Goal: Information Seeking & Learning: Learn about a topic

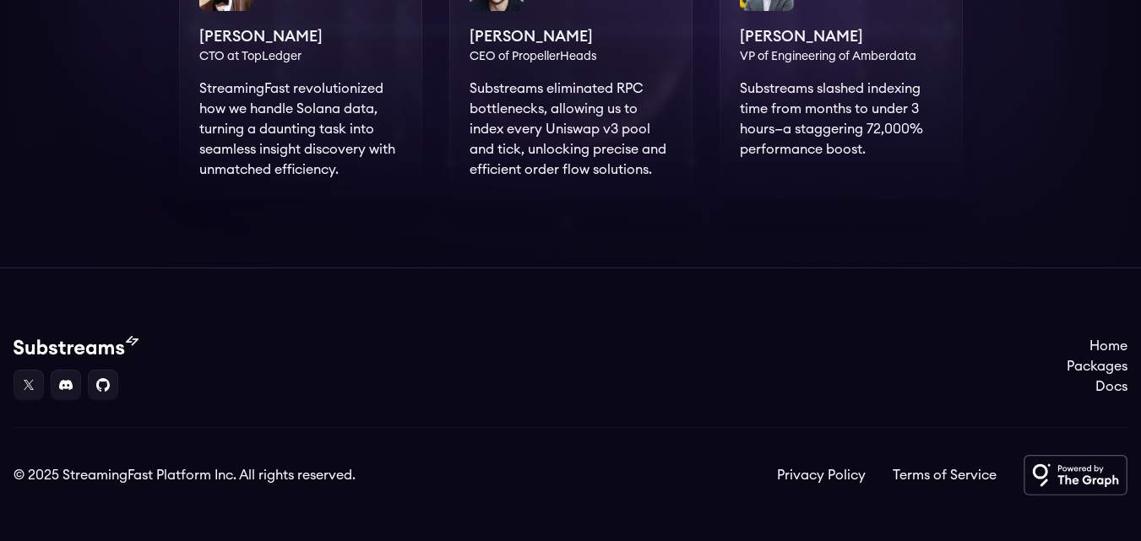
scroll to position [1418, 0]
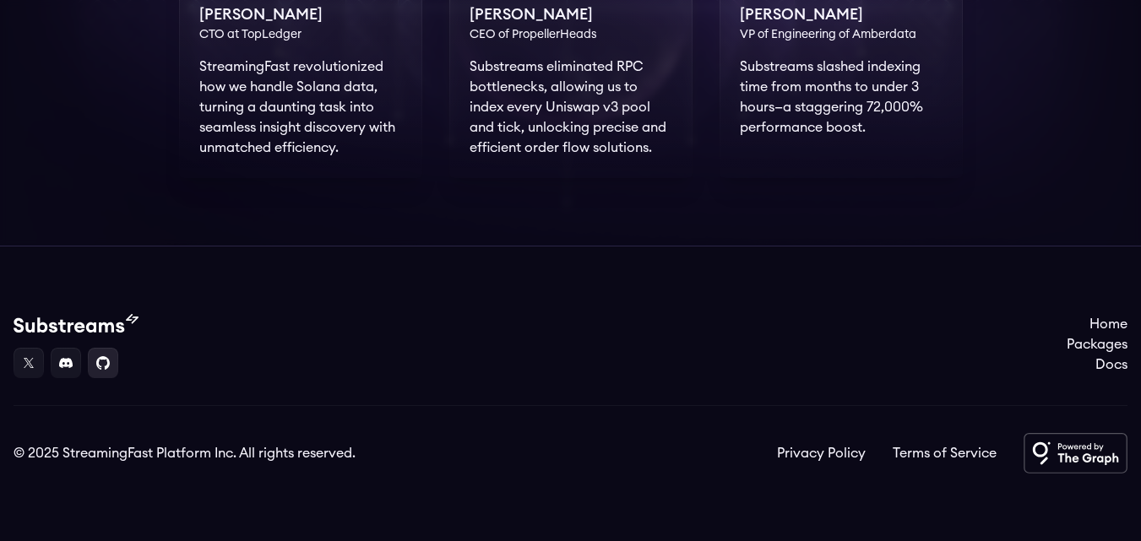
click at [100, 370] on link at bounding box center [103, 363] width 30 height 30
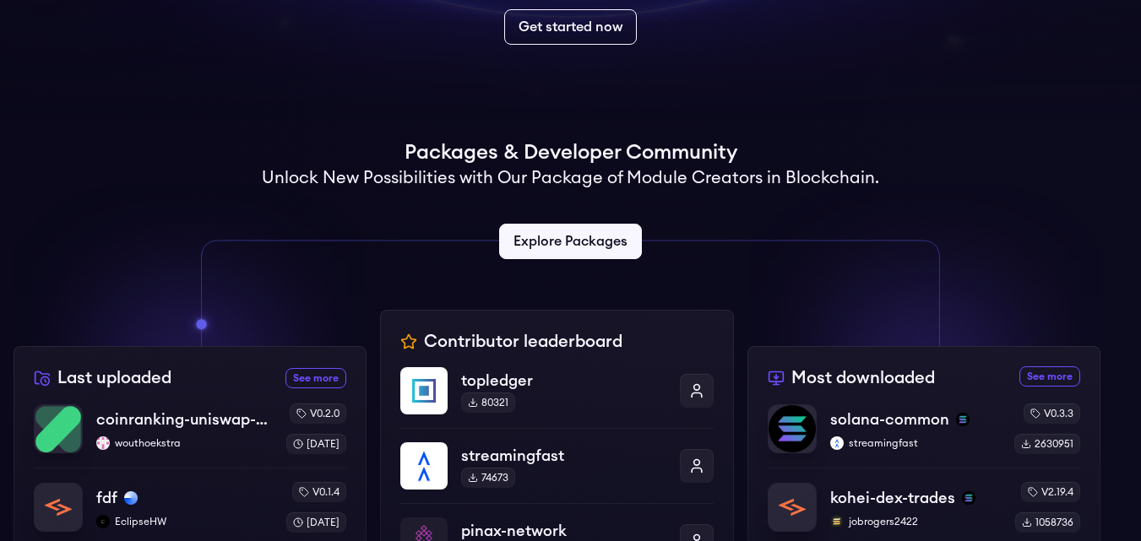
scroll to position [356, 0]
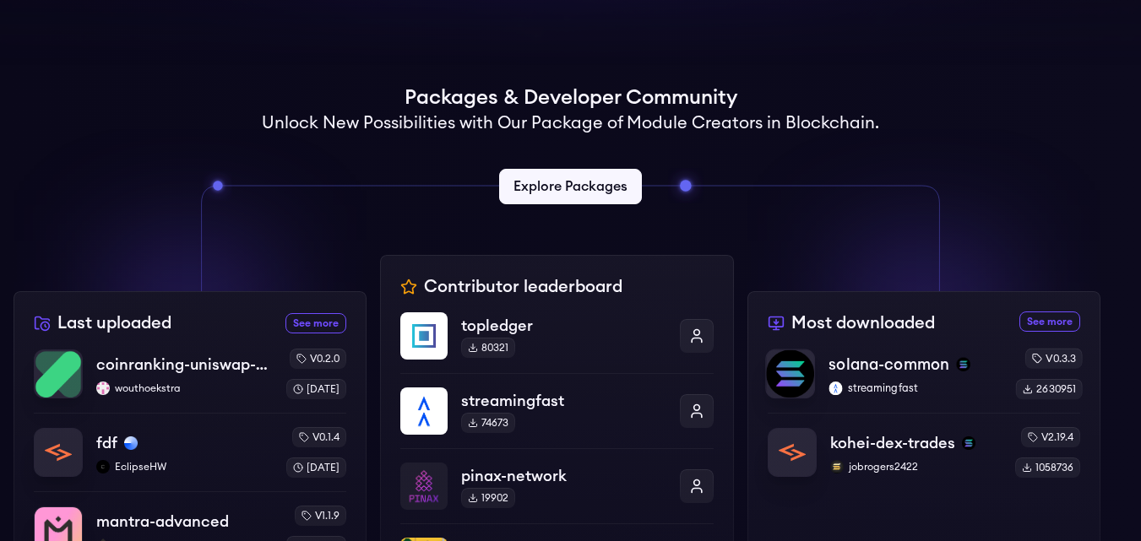
click at [855, 364] on p "solana-common" at bounding box center [888, 365] width 121 height 24
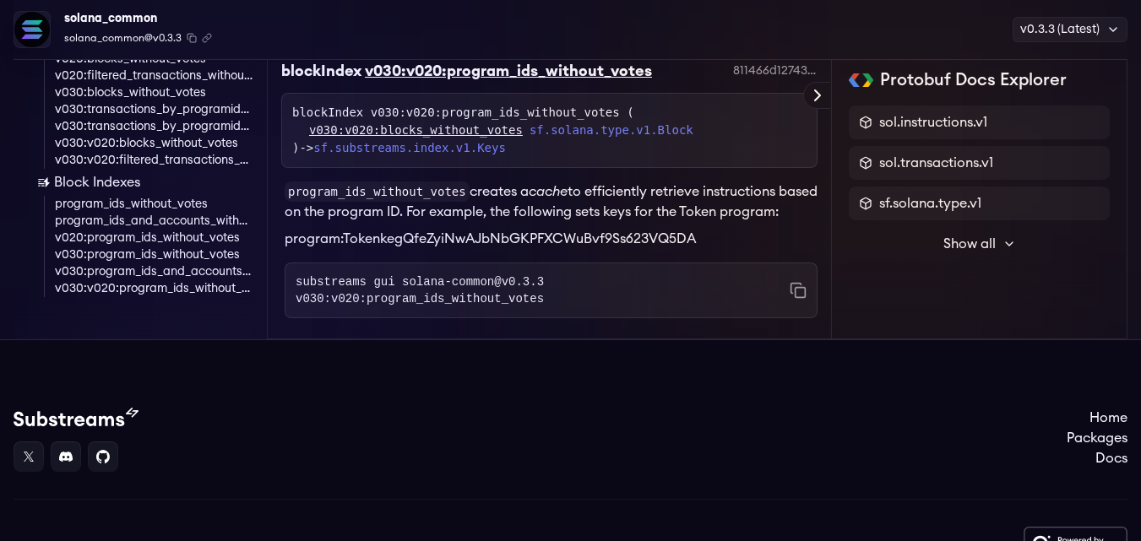
scroll to position [6978, 0]
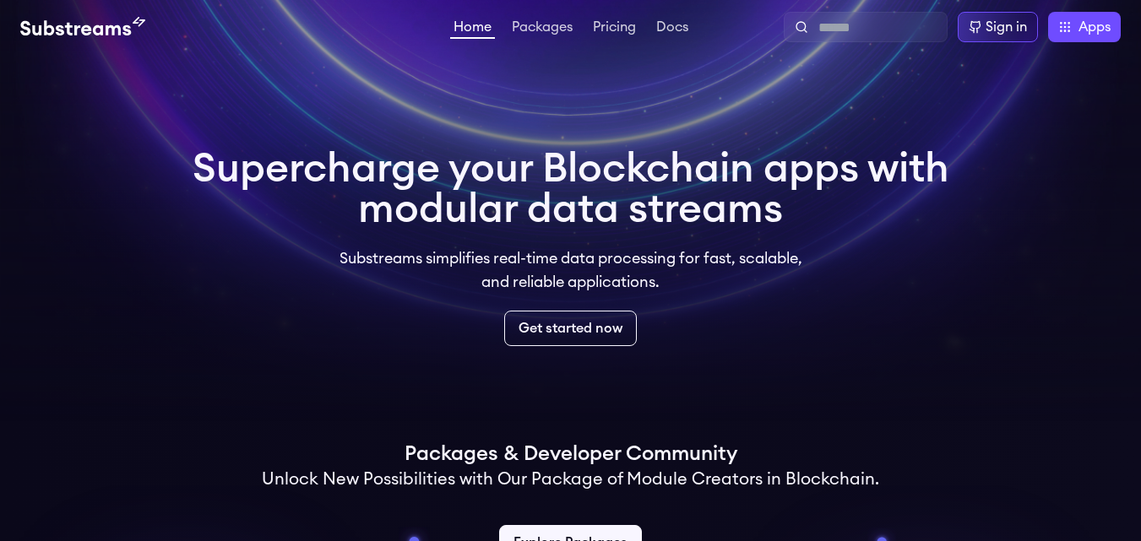
click at [592, 212] on h1 "Supercharge your Blockchain apps with modular data streams" at bounding box center [570, 189] width 756 height 81
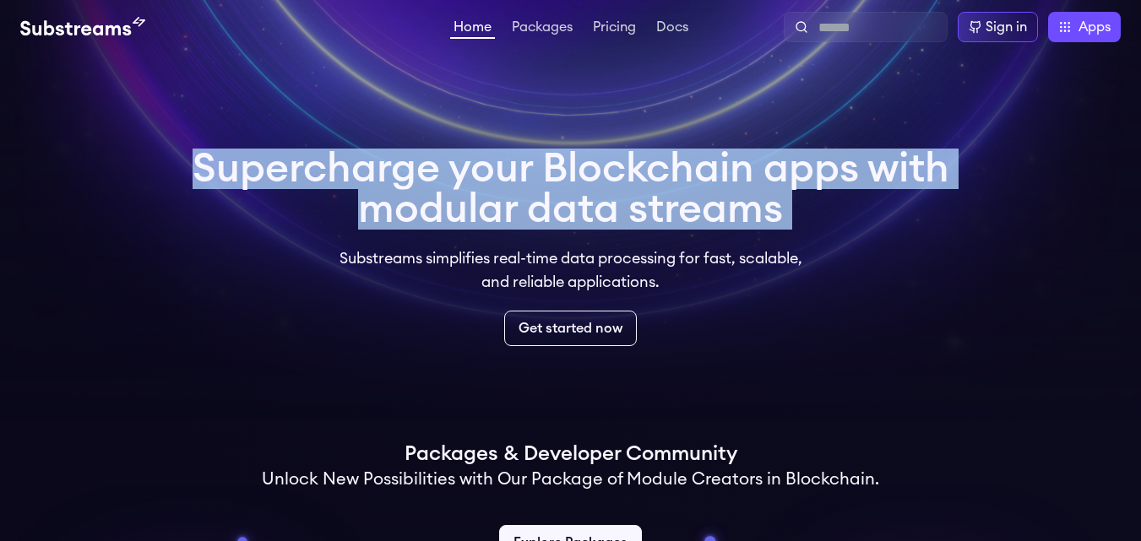
click at [592, 212] on h1 "Supercharge your Blockchain apps with modular data streams" at bounding box center [570, 189] width 756 height 81
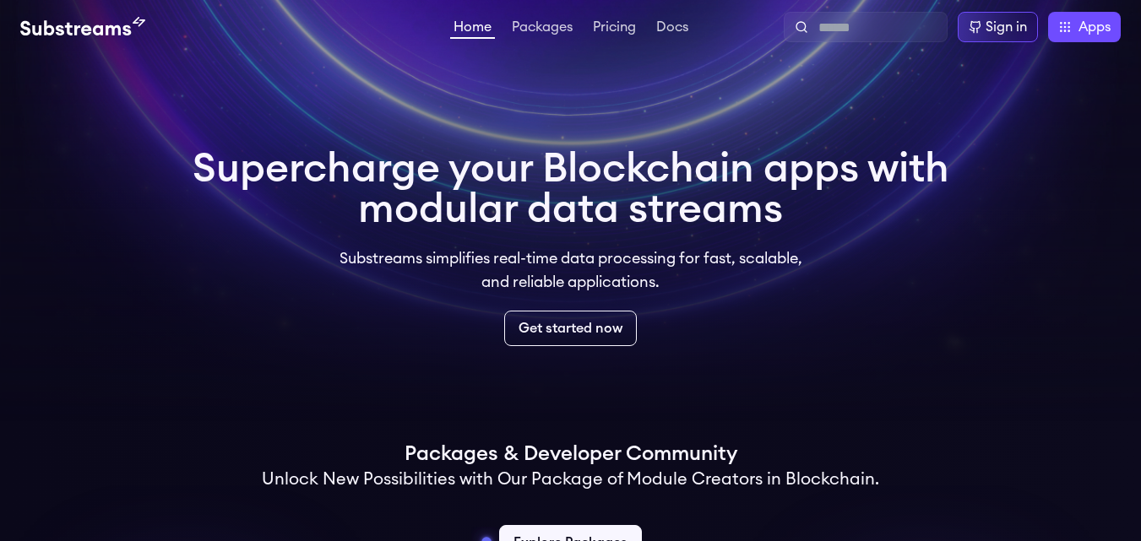
click at [604, 43] on div "Home Packages Pricing Docs Home Packages Pricing Docs Sign in Apps Subgraph Stu…" at bounding box center [570, 27] width 1141 height 54
click at [614, 30] on link "Pricing" at bounding box center [614, 28] width 50 height 17
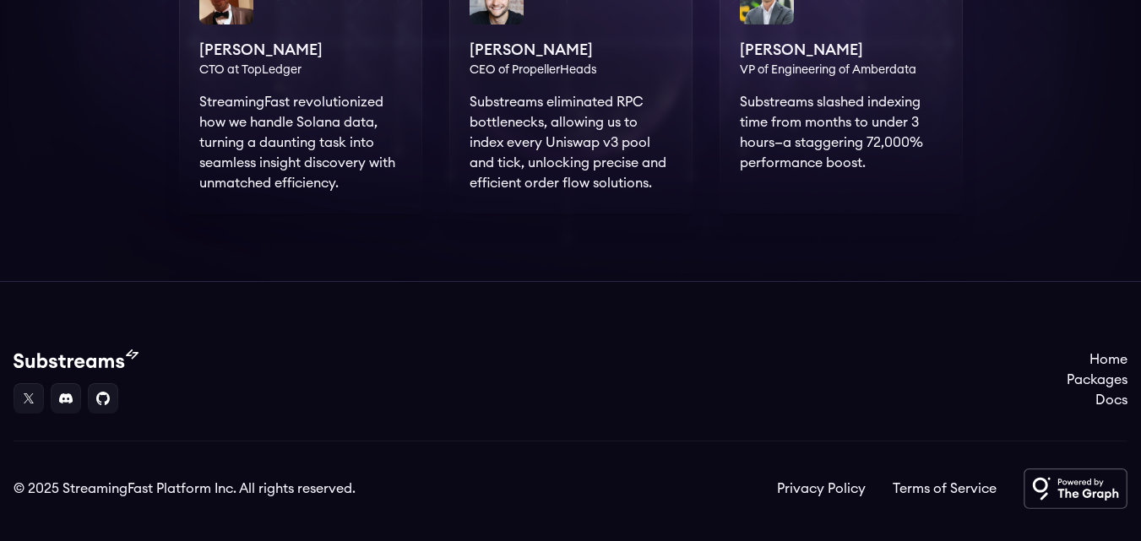
scroll to position [1408, 0]
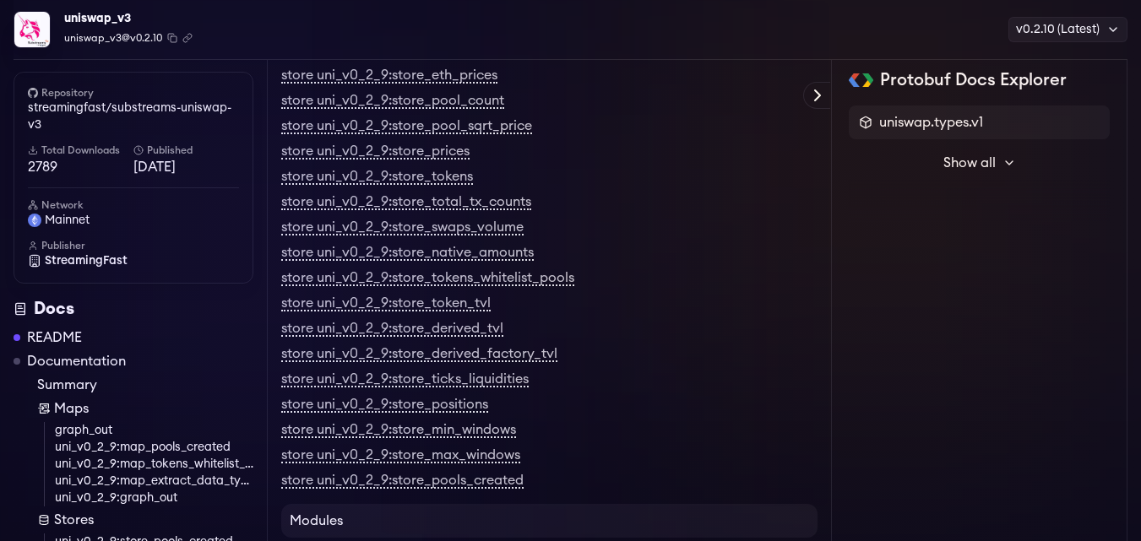
scroll to position [347, 0]
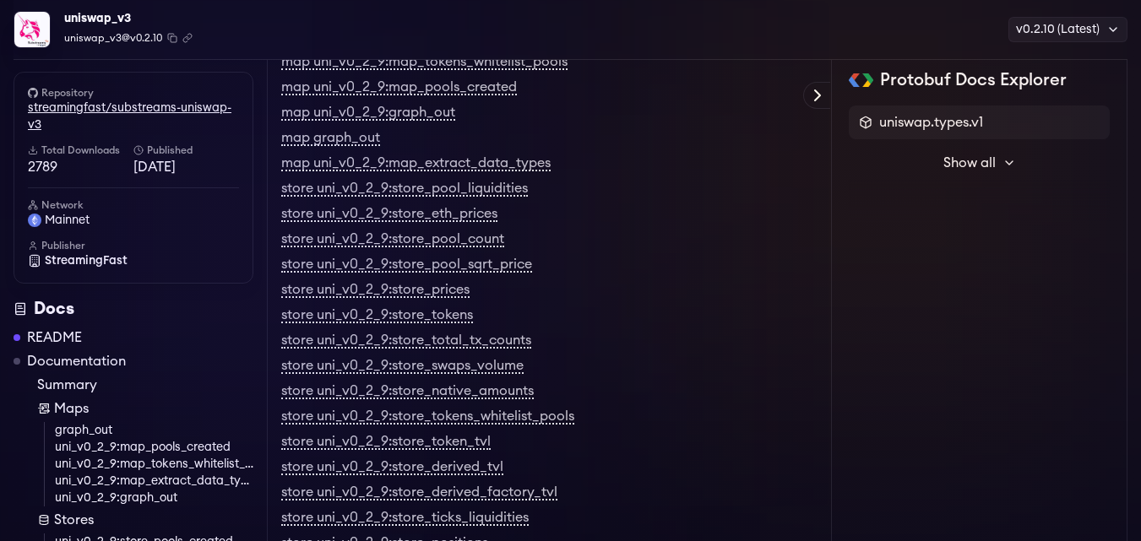
click at [182, 109] on link "streamingfast/substreams-uniswap-v3" at bounding box center [133, 117] width 211 height 34
